Goal: Task Accomplishment & Management: Use online tool/utility

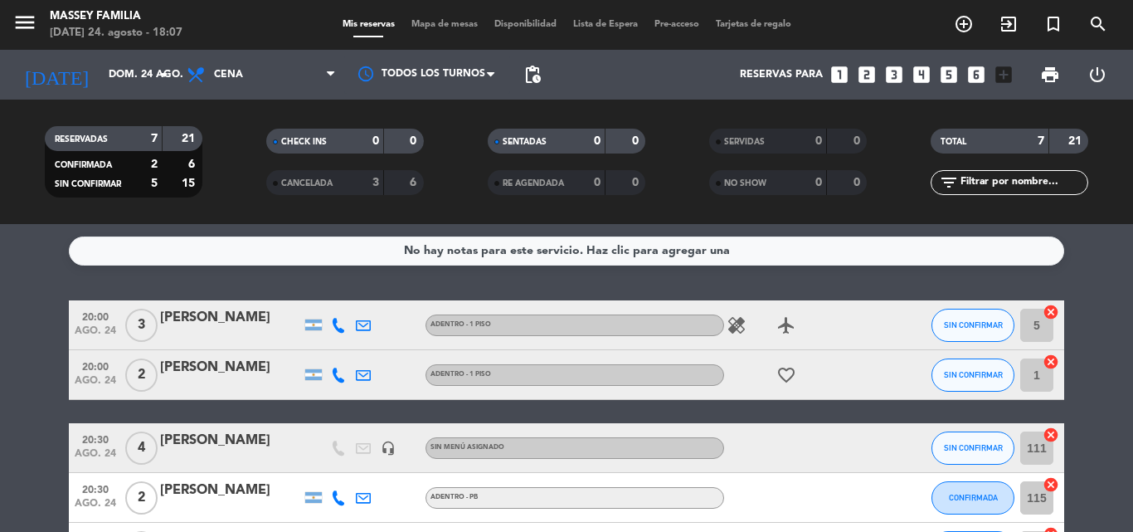
click at [20, 395] on bookings-row "20:00 [DATE] 3 [PERSON_NAME] - 1 Piso healing airplanemode_active SIN CONFIRMAR…" at bounding box center [566, 486] width 1133 height 372
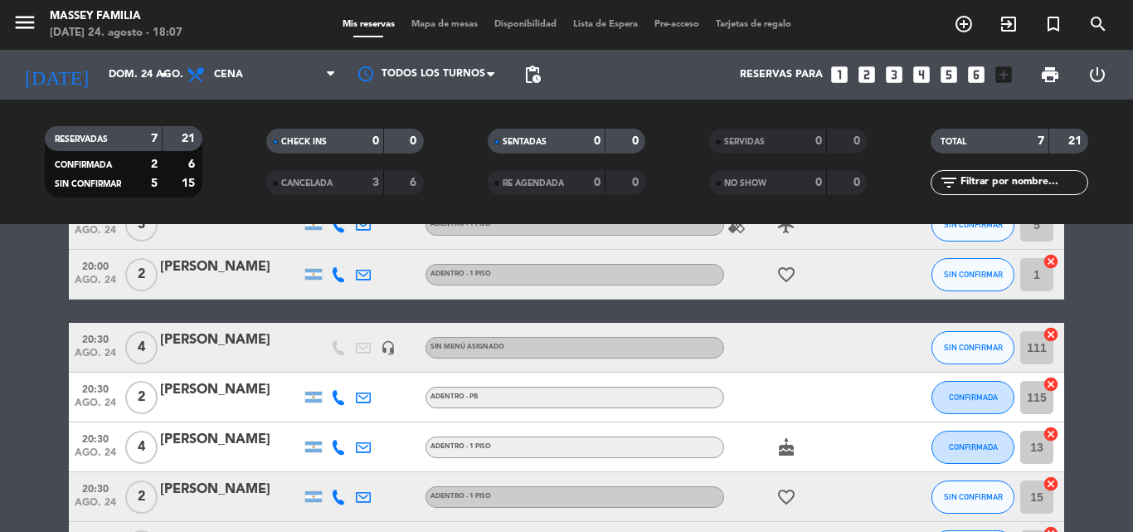
click at [25, 348] on bookings-row "20:00 [DATE] 3 [PERSON_NAME] - 1 Piso healing airplanemode_active SIN CONFIRMAR…" at bounding box center [566, 386] width 1133 height 372
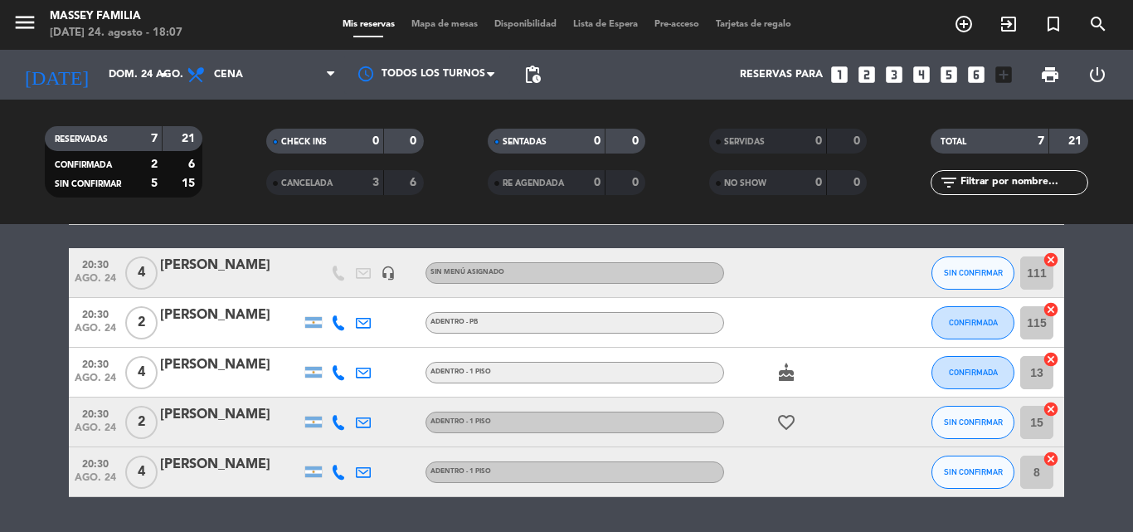
scroll to position [188, 0]
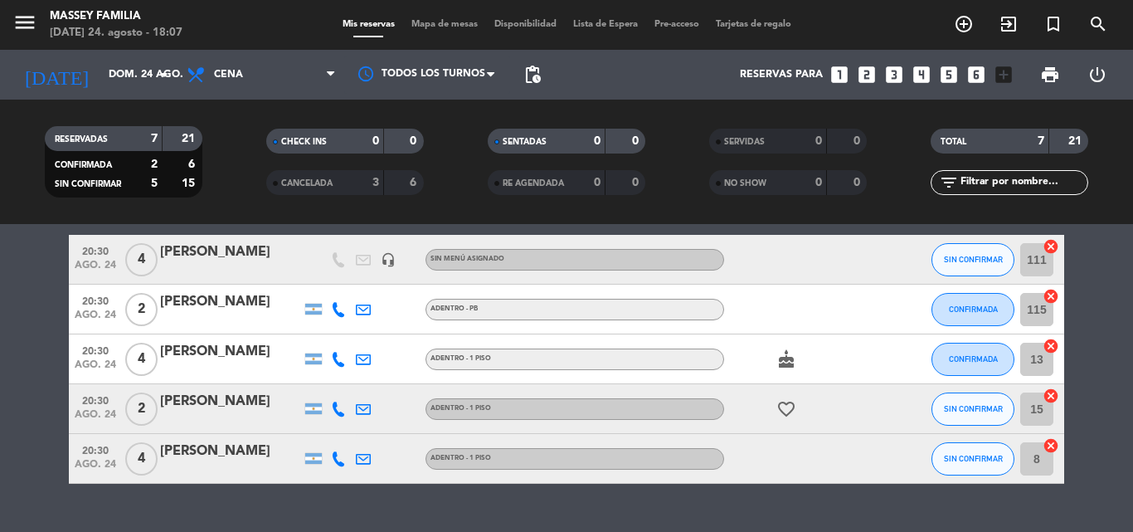
click at [22, 352] on bookings-row "20:00 [DATE] 3 [PERSON_NAME] - 1 Piso healing airplanemode_active SIN CONFIRMAR…" at bounding box center [566, 298] width 1133 height 372
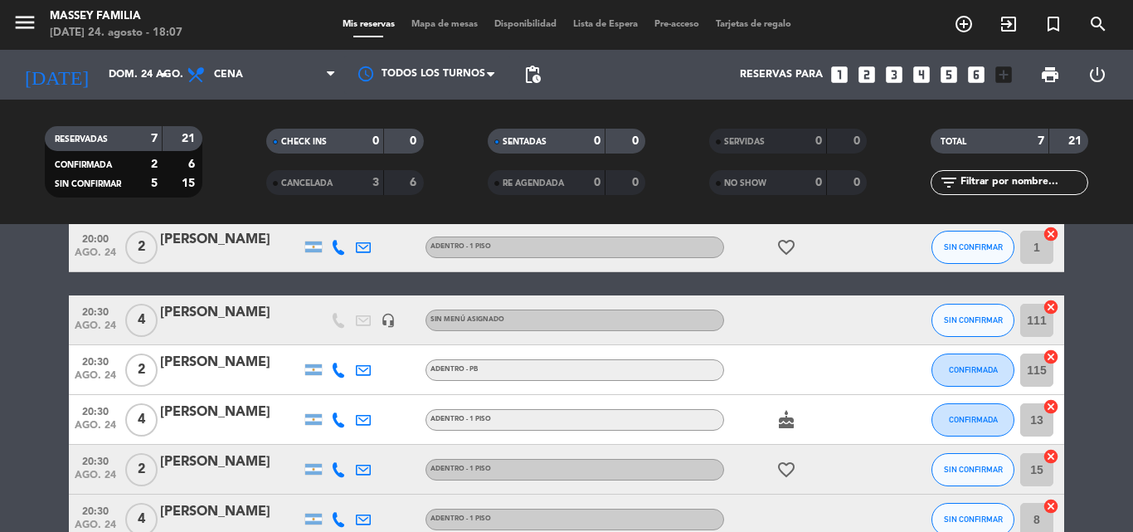
click at [22, 363] on bookings-row "20:00 [DATE] 3 [PERSON_NAME] - 1 Piso healing airplanemode_active SIN CONFIRMAR…" at bounding box center [566, 359] width 1133 height 372
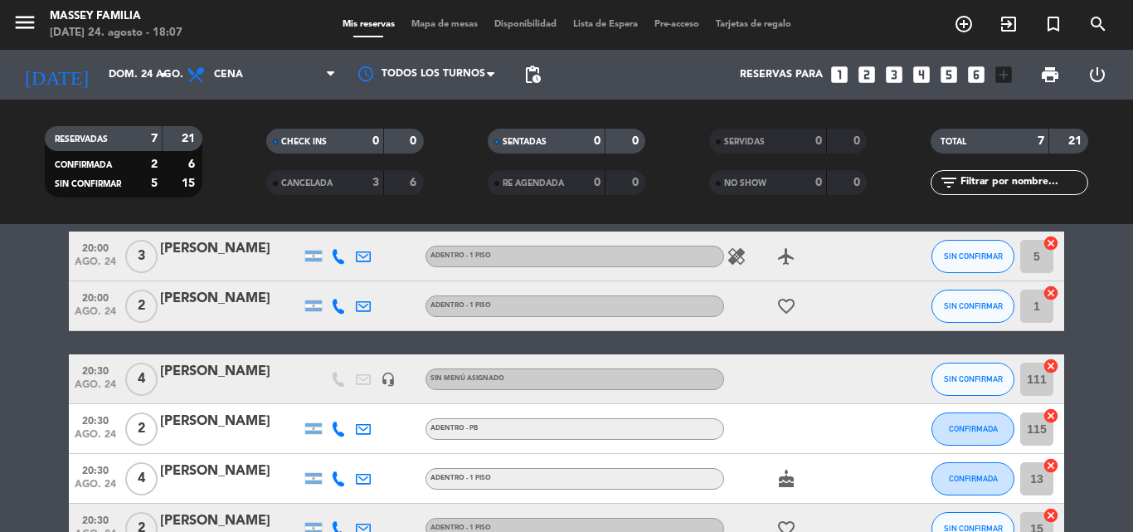
click at [32, 356] on bookings-row "20:00 [DATE] 3 [PERSON_NAME] - 1 Piso healing airplanemode_active SIN CONFIRMAR…" at bounding box center [566, 417] width 1133 height 372
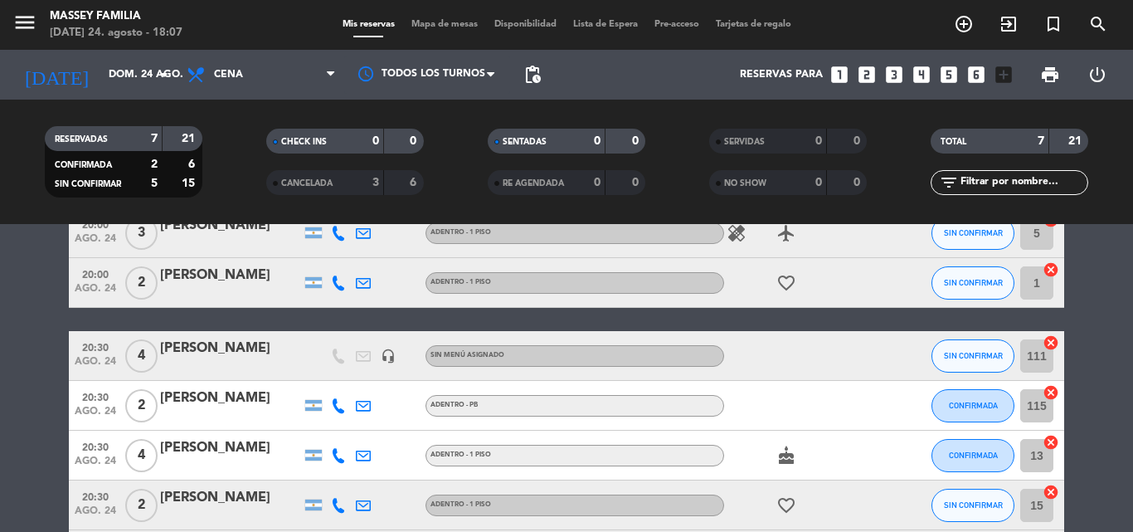
scroll to position [37, 0]
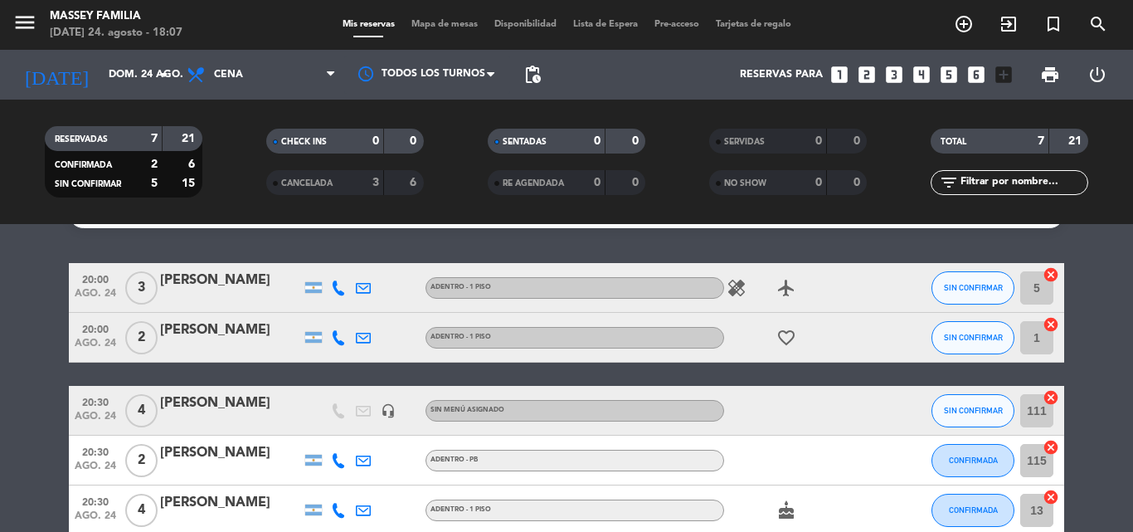
click at [732, 288] on icon "healing" at bounding box center [737, 288] width 20 height 20
click at [6, 367] on bookings-row "20:00 [DATE] 3 [PERSON_NAME] - 1 Piso healing Alérgica a los mariscos airplanem…" at bounding box center [566, 449] width 1133 height 372
click at [8, 379] on bookings-row "20:00 [DATE] 3 [PERSON_NAME] - 1 Piso healing airplanemode_active SIN CONFIRMAR…" at bounding box center [566, 449] width 1133 height 372
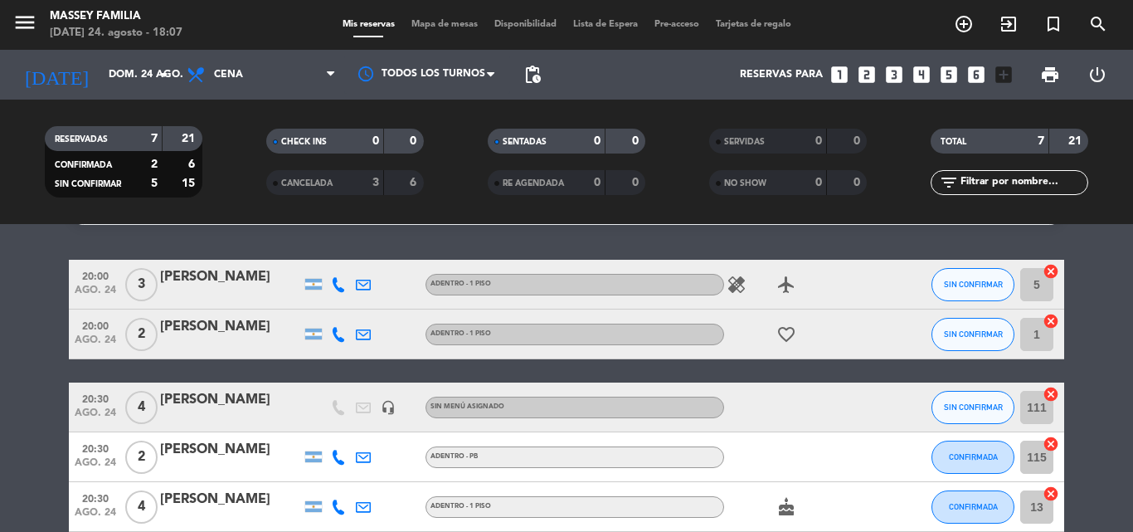
scroll to position [39, 0]
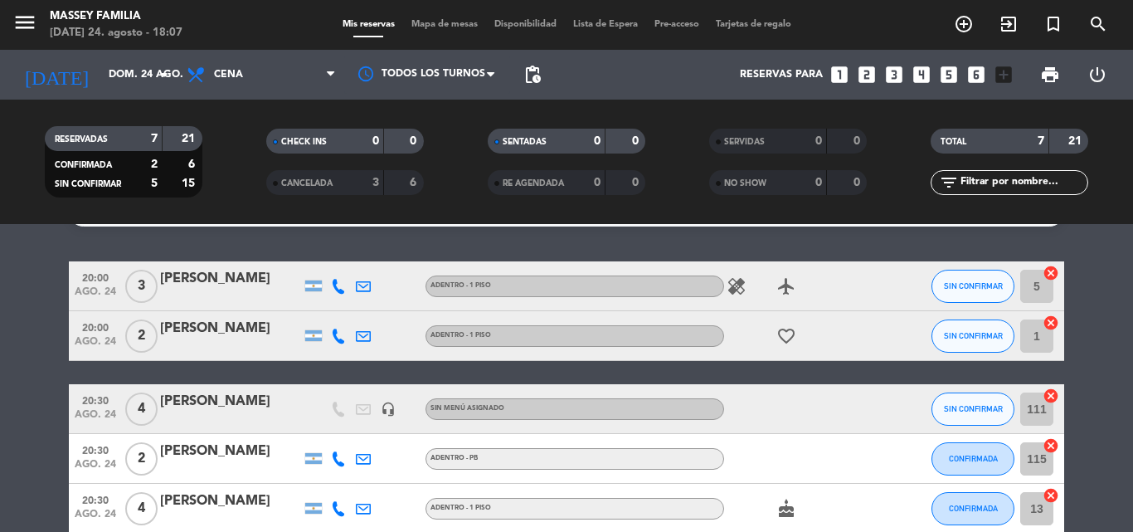
click at [422, 25] on span "Mapa de mesas" at bounding box center [444, 24] width 83 height 9
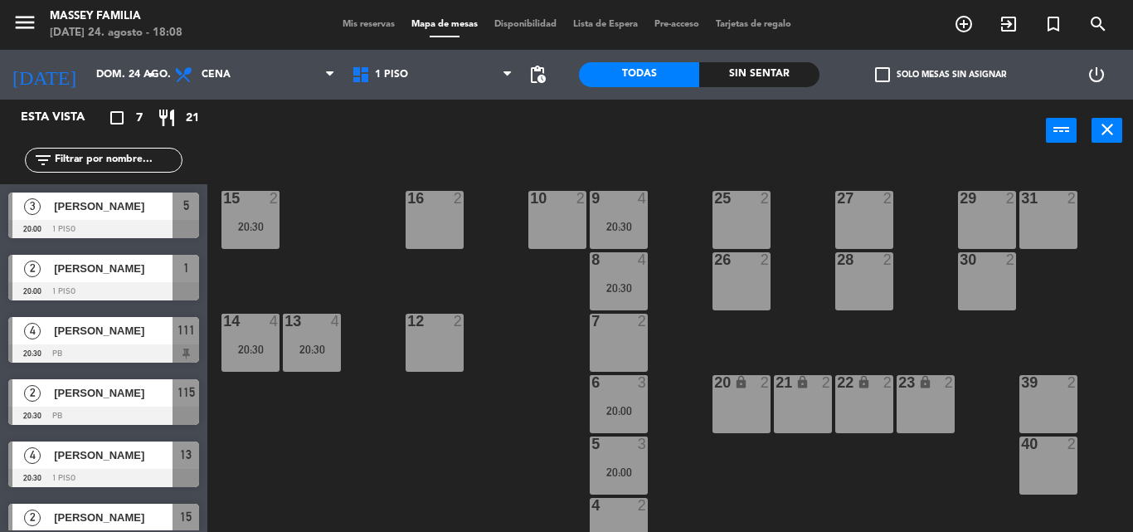
click at [659, 377] on div "3" at bounding box center [646, 382] width 27 height 15
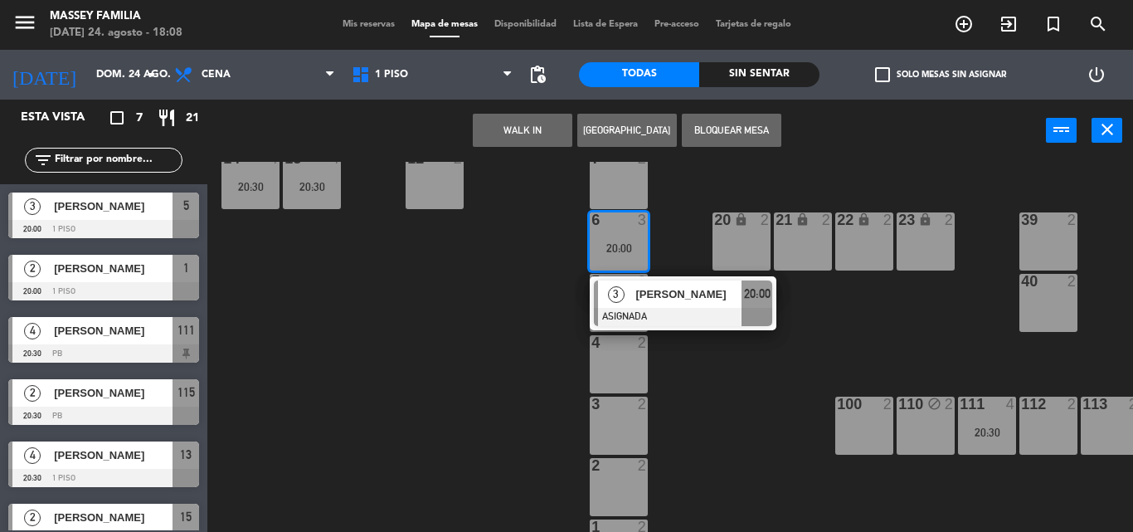
scroll to position [160, 0]
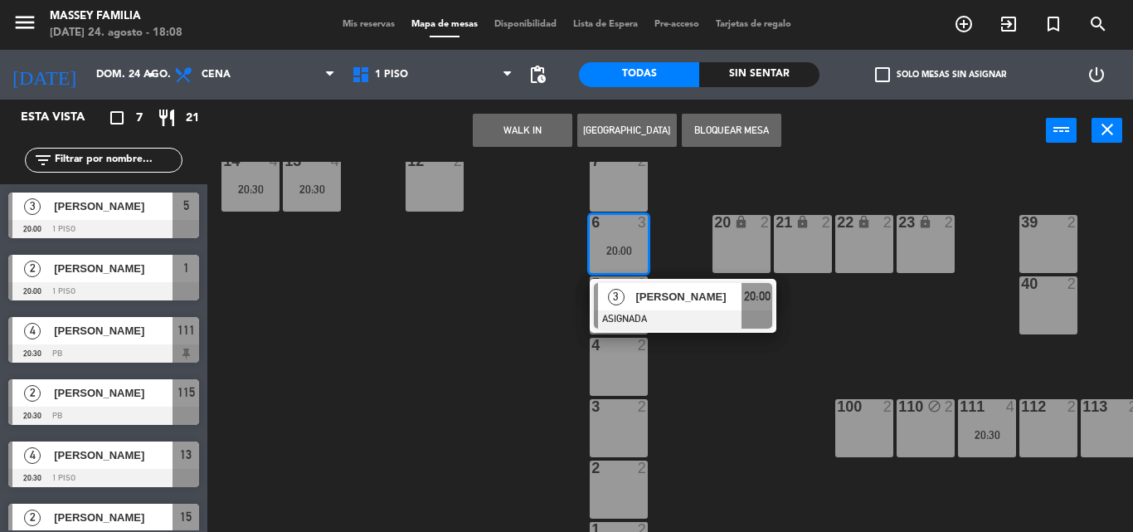
click at [776, 457] on div "9 4 20:30 10 2 15 2 20:30 16 2 25 2 27 2 29 2 31 2 8 4 20:30 26 2 28 2 30 2 7 2…" at bounding box center [676, 347] width 914 height 370
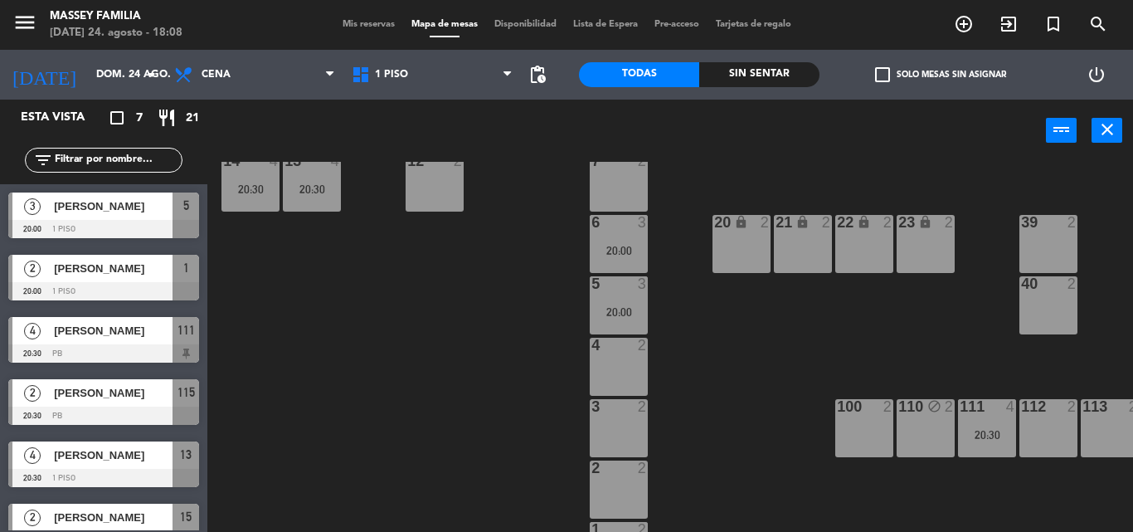
click at [765, 423] on div "9 4 20:30 10 2 15 2 20:30 16 2 25 2 27 2 29 2 31 2 8 4 20:30 26 2 28 2 30 2 7 2…" at bounding box center [676, 347] width 914 height 370
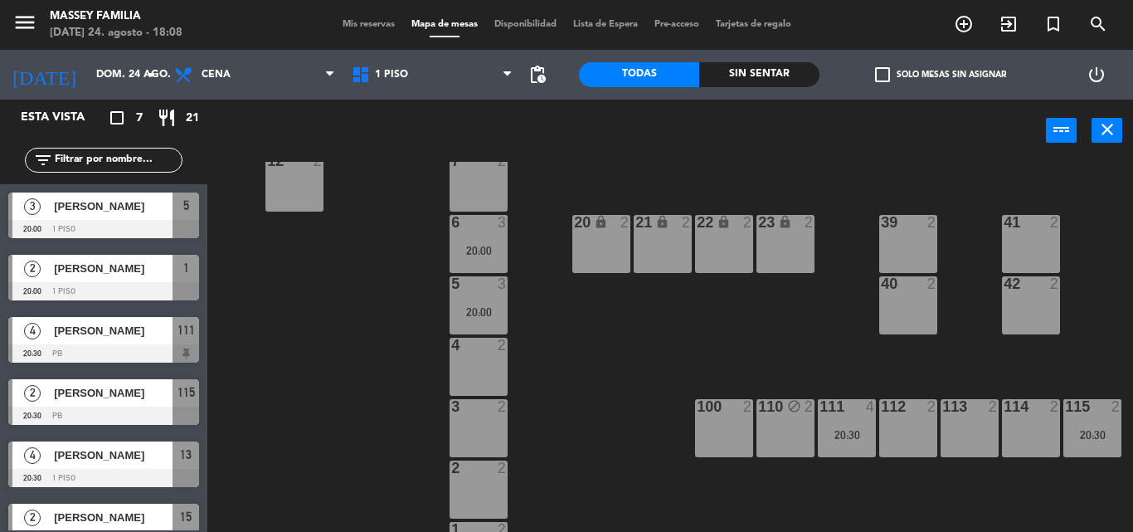
scroll to position [160, 139]
click at [713, 429] on div "100 2" at bounding box center [725, 428] width 58 height 58
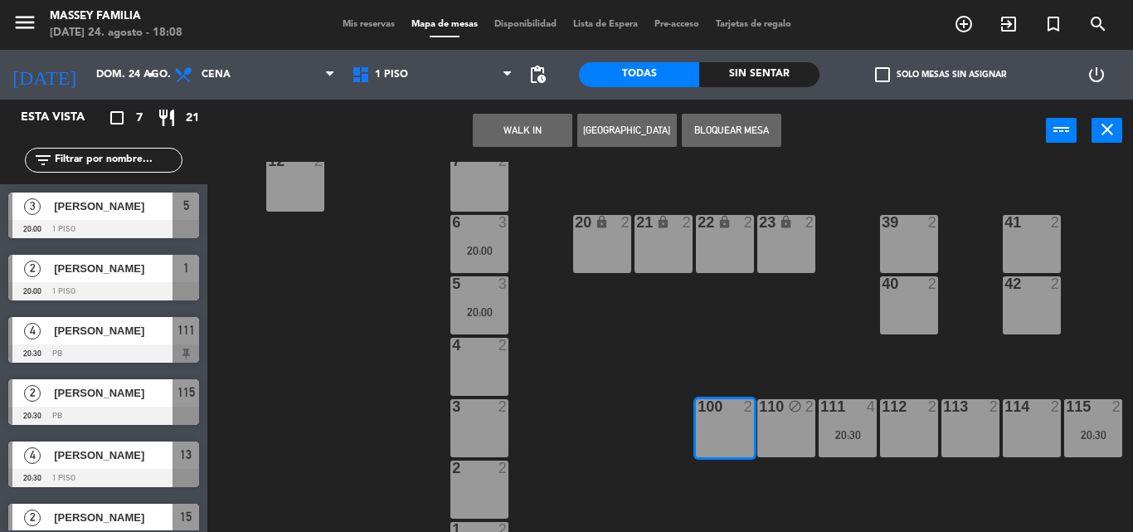
click at [732, 129] on button "Bloquear Mesa" at bounding box center [732, 130] width 100 height 33
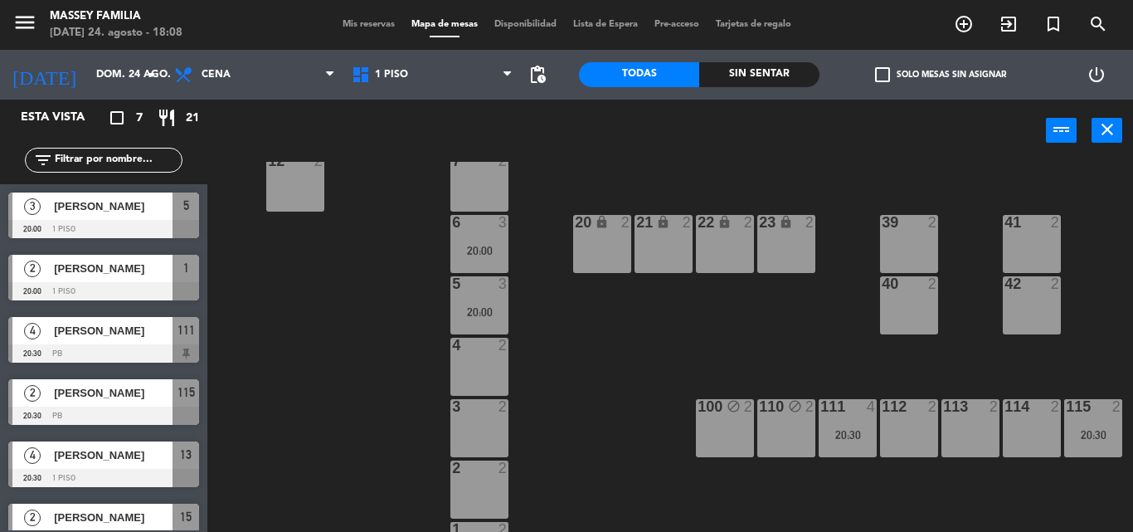
click at [359, 370] on div "9 4 20:30 10 2 15 2 20:30 16 2 25 2 27 2 29 2 31 2 8 4 20:30 26 2 28 2 30 2 7 2…" at bounding box center [676, 347] width 914 height 370
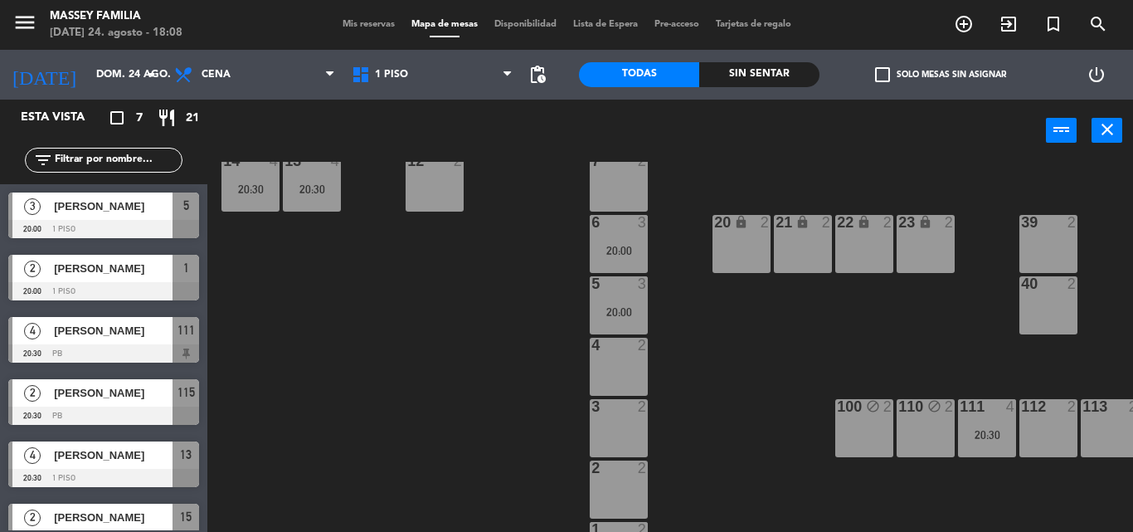
click at [528, 304] on div "9 4 20:30 10 2 15 2 20:30 16 2 25 2 27 2 29 2 31 2 8 4 20:30 26 2 28 2 30 2 7 2…" at bounding box center [676, 347] width 914 height 370
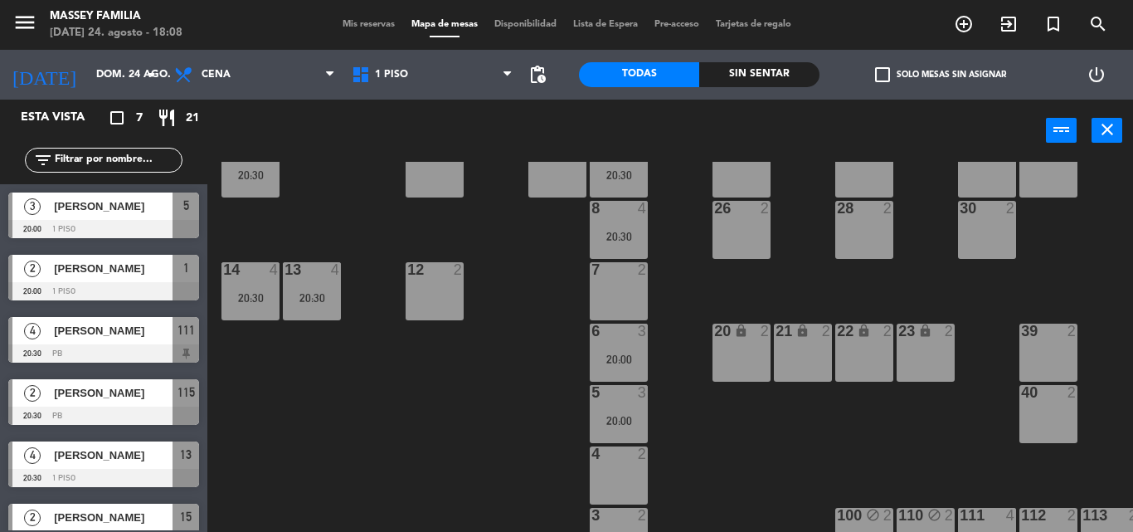
scroll to position [45, 0]
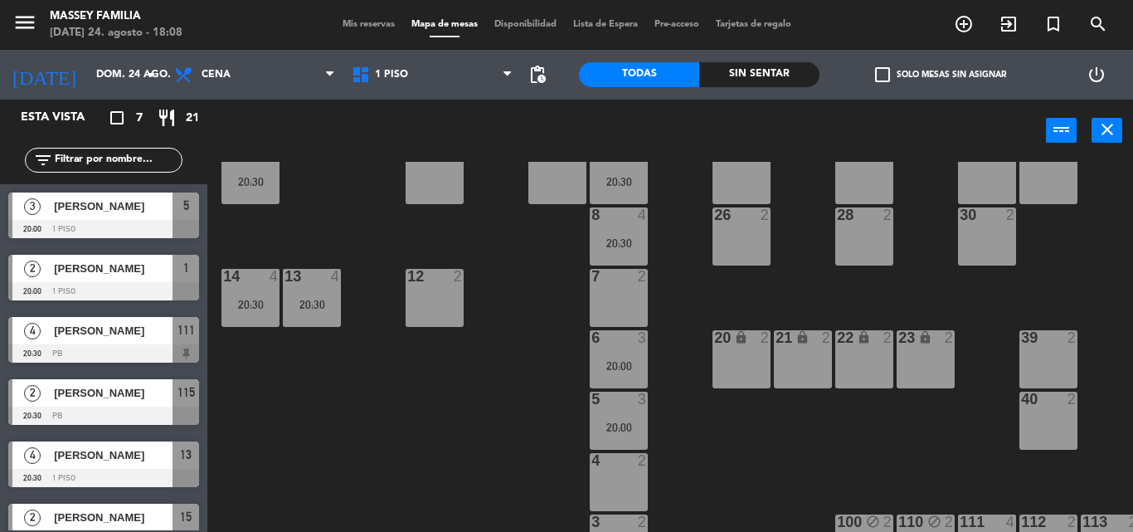
click at [368, 29] on span "Mis reservas" at bounding box center [368, 24] width 69 height 9
